Goal: Information Seeking & Learning: Learn about a topic

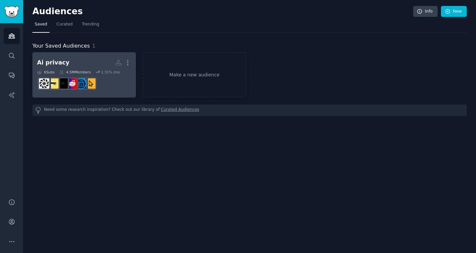
click at [80, 60] on h2 "Ai privacy More" at bounding box center [84, 63] width 94 height 12
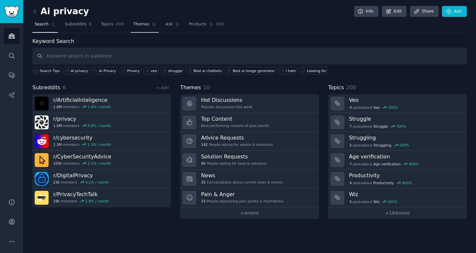
click at [141, 25] on span "Themes" at bounding box center [141, 24] width 16 height 6
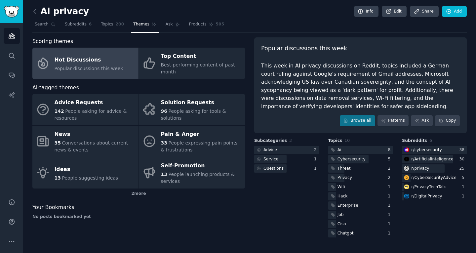
click at [421, 75] on div "This week in AI privacy discussions on Reddit, topics included a German court r…" at bounding box center [360, 86] width 198 height 49
click at [288, 13] on div "Ai privacy Info Edit Share Add" at bounding box center [249, 13] width 434 height 14
